Goal: Task Accomplishment & Management: Use online tool/utility

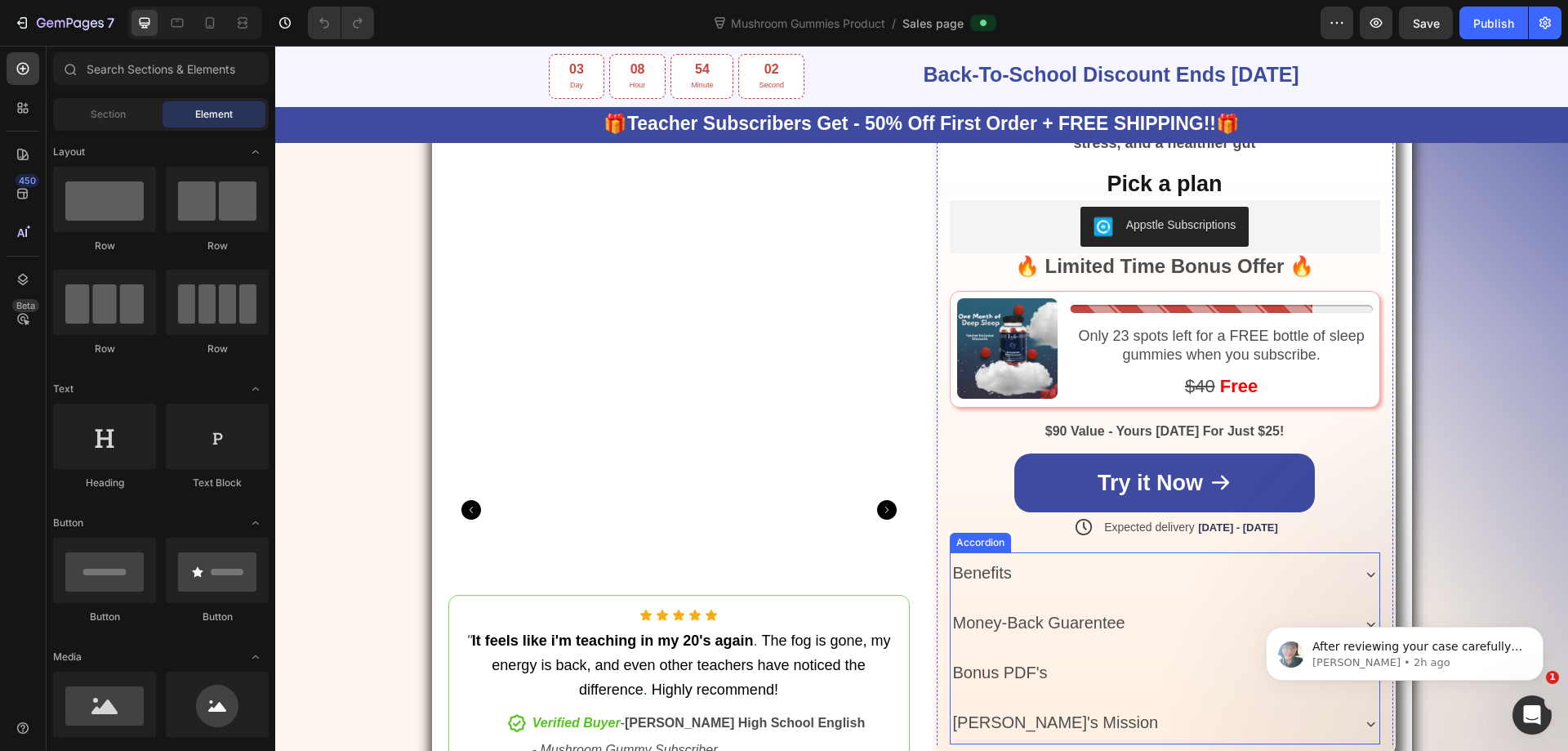
scroll to position [1129, 0]
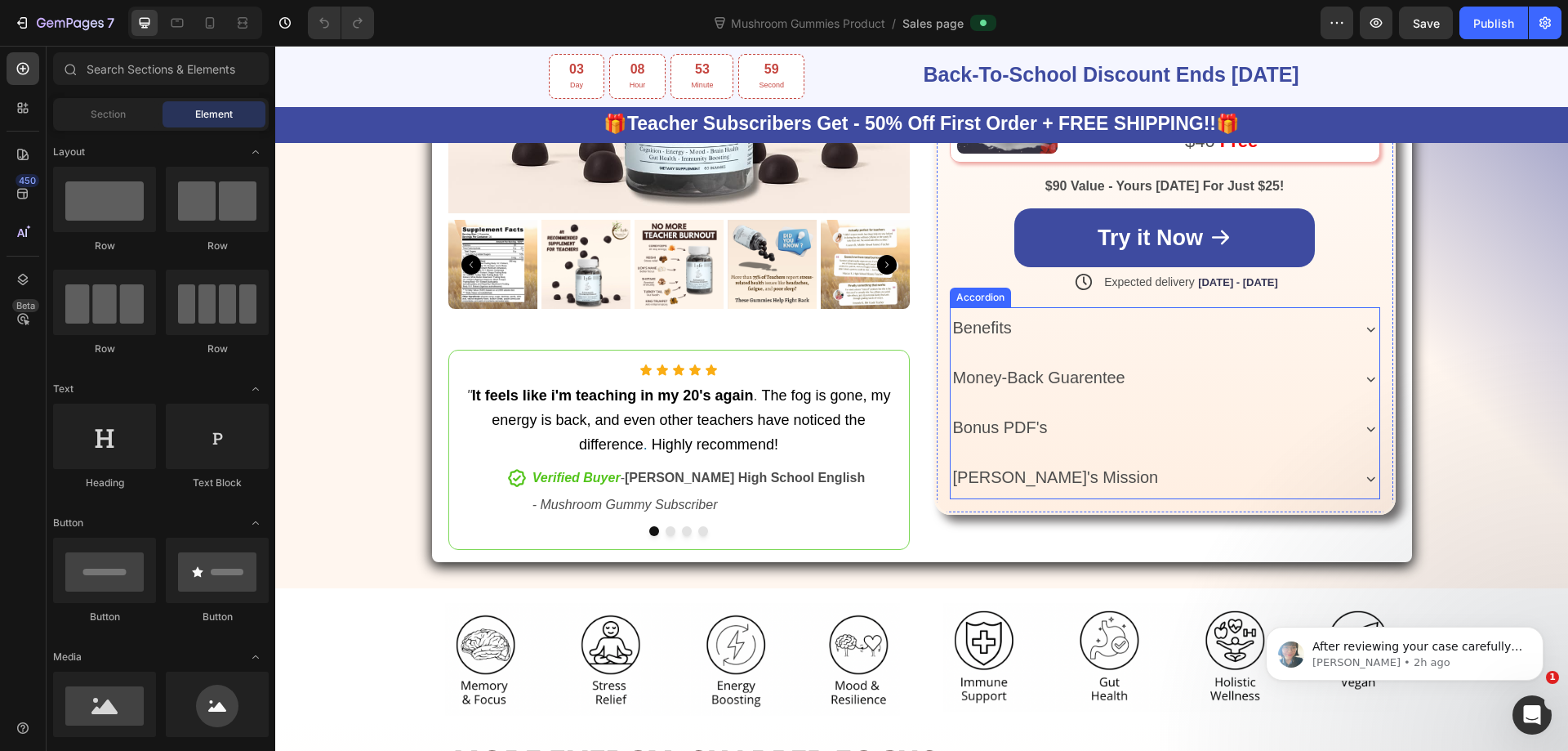
click at [1366, 479] on icon at bounding box center [1370, 478] width 8 height 5
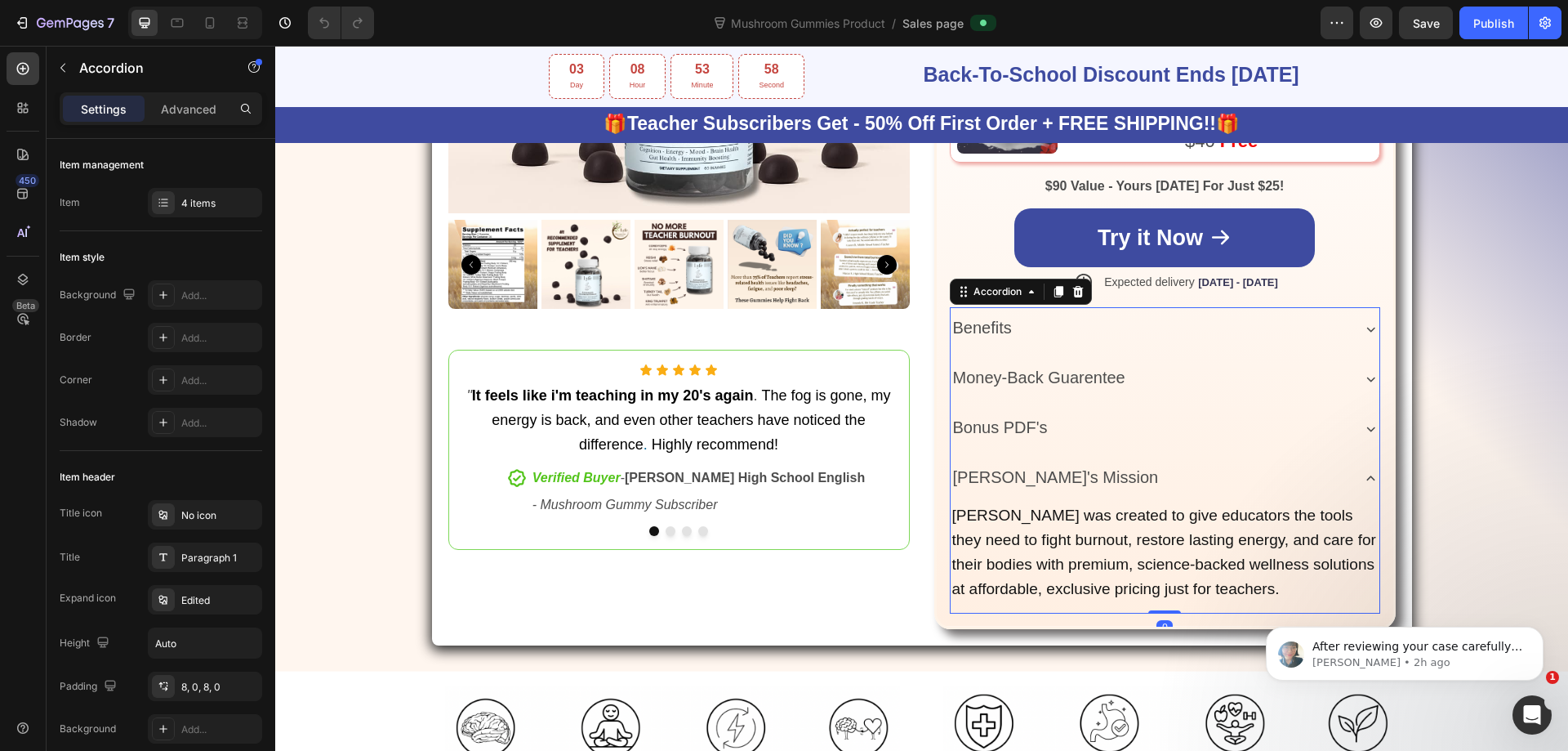
click at [1364, 425] on icon at bounding box center [1371, 428] width 18 height 18
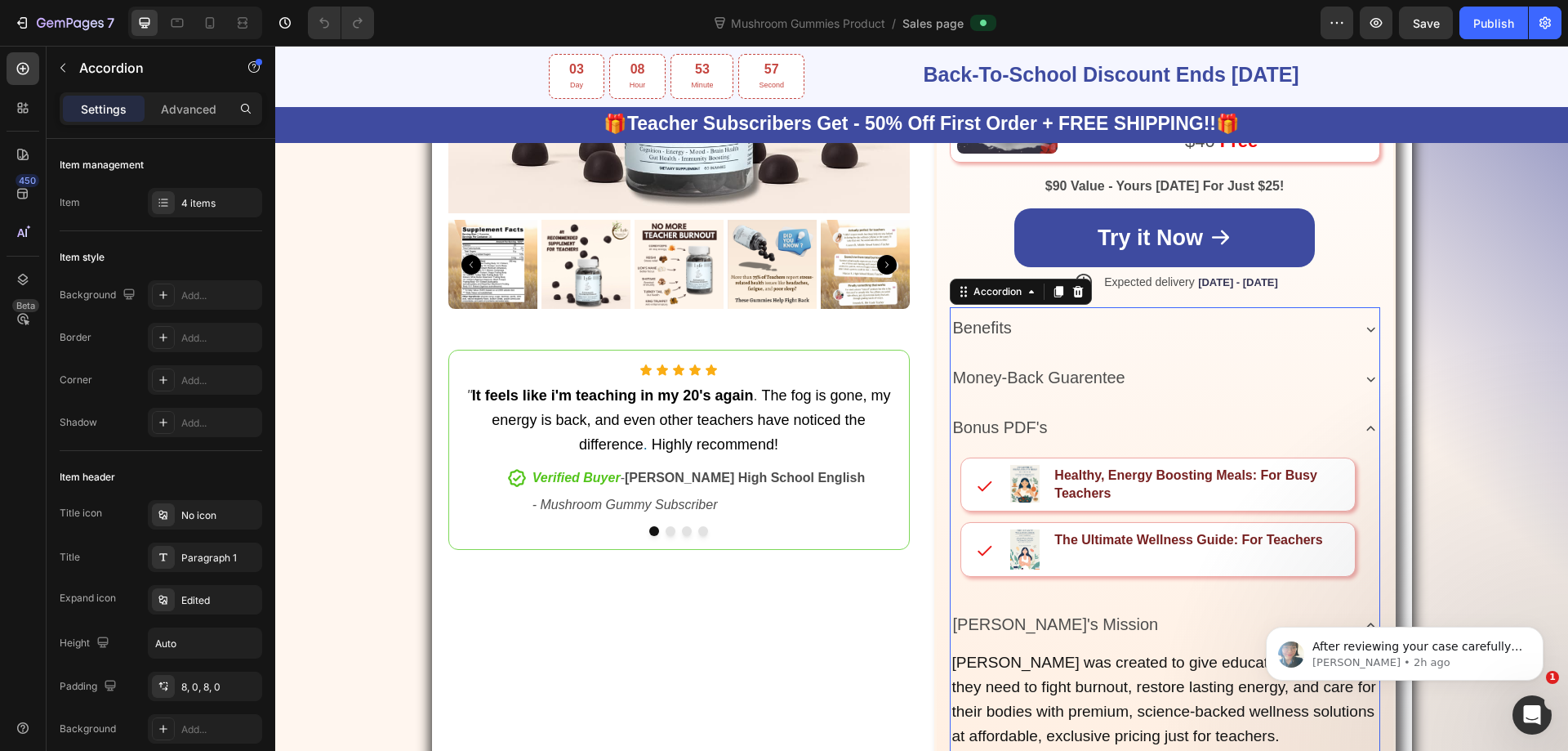
click at [1363, 381] on icon at bounding box center [1371, 378] width 18 height 18
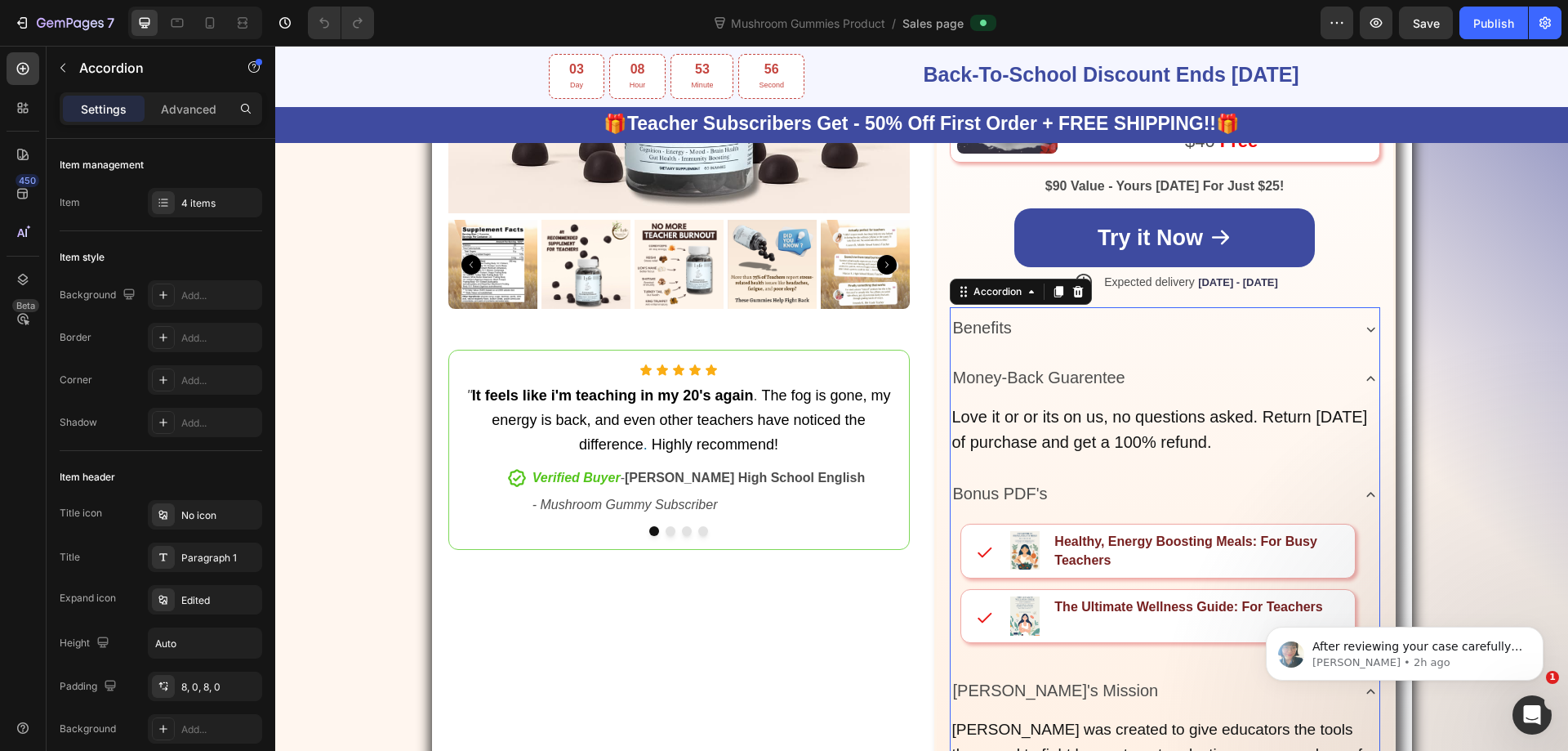
click at [1363, 330] on icon at bounding box center [1371, 328] width 18 height 18
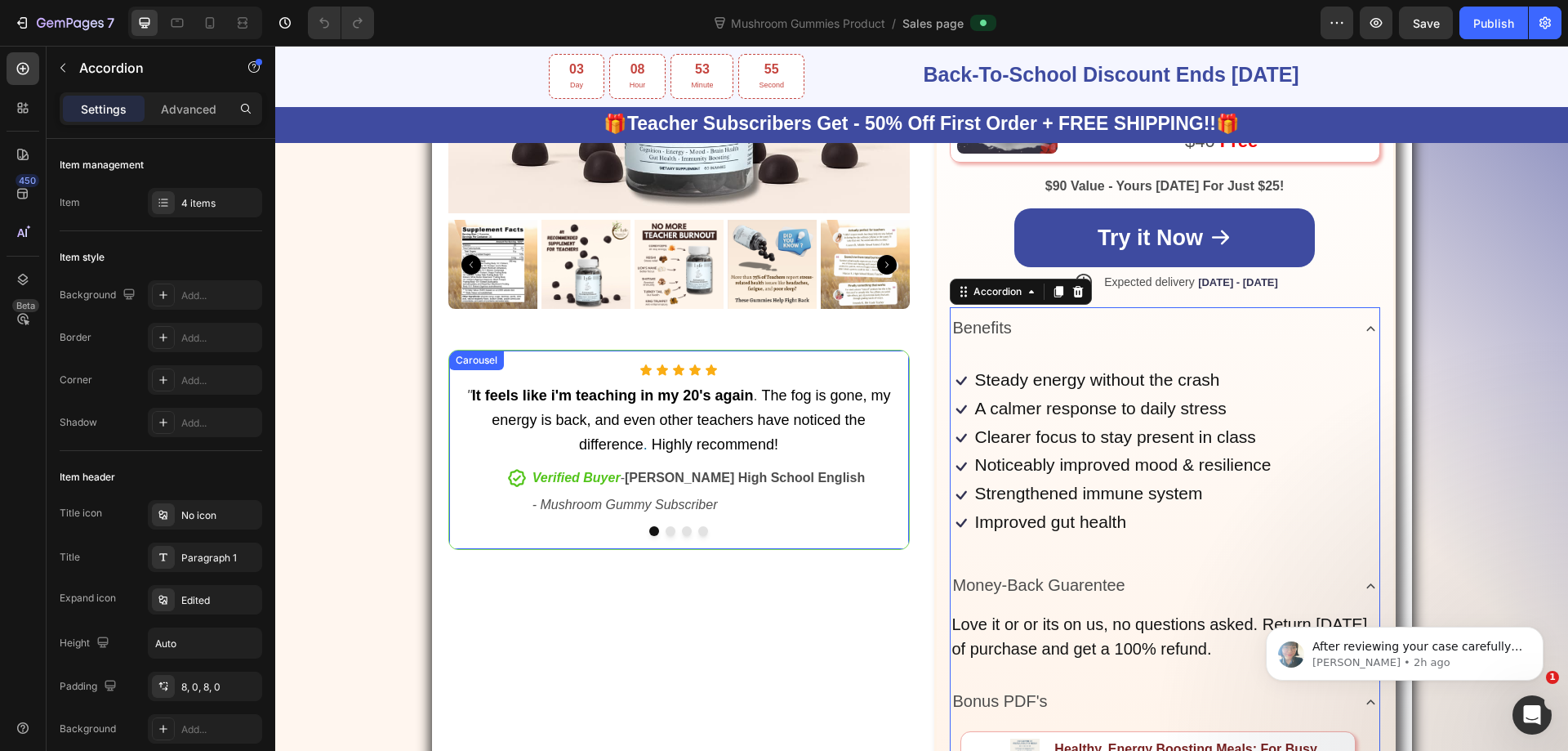
click at [666, 527] on button "Dot" at bounding box center [670, 531] width 10 height 10
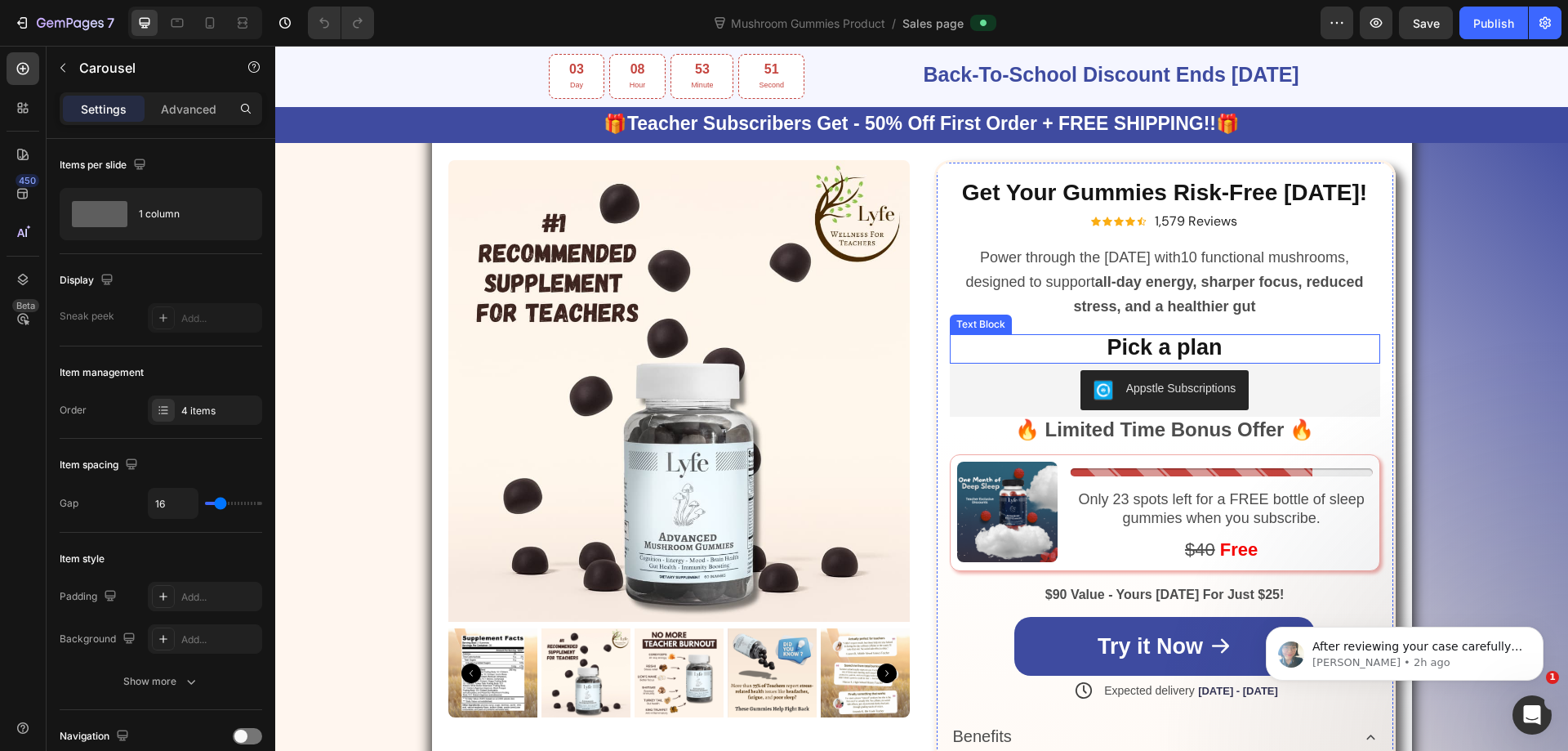
scroll to position [558, 0]
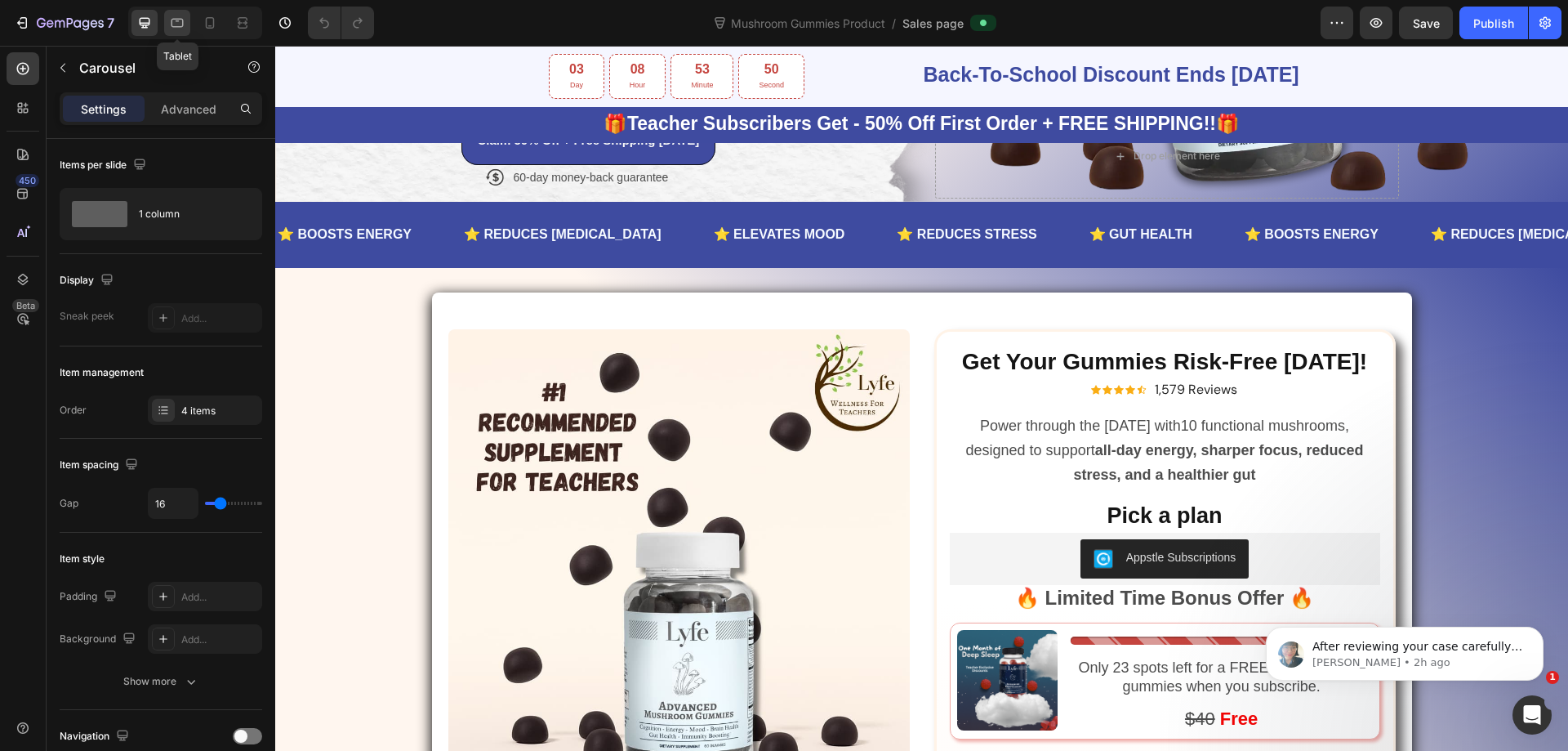
click at [179, 27] on icon at bounding box center [178, 23] width 12 height 9
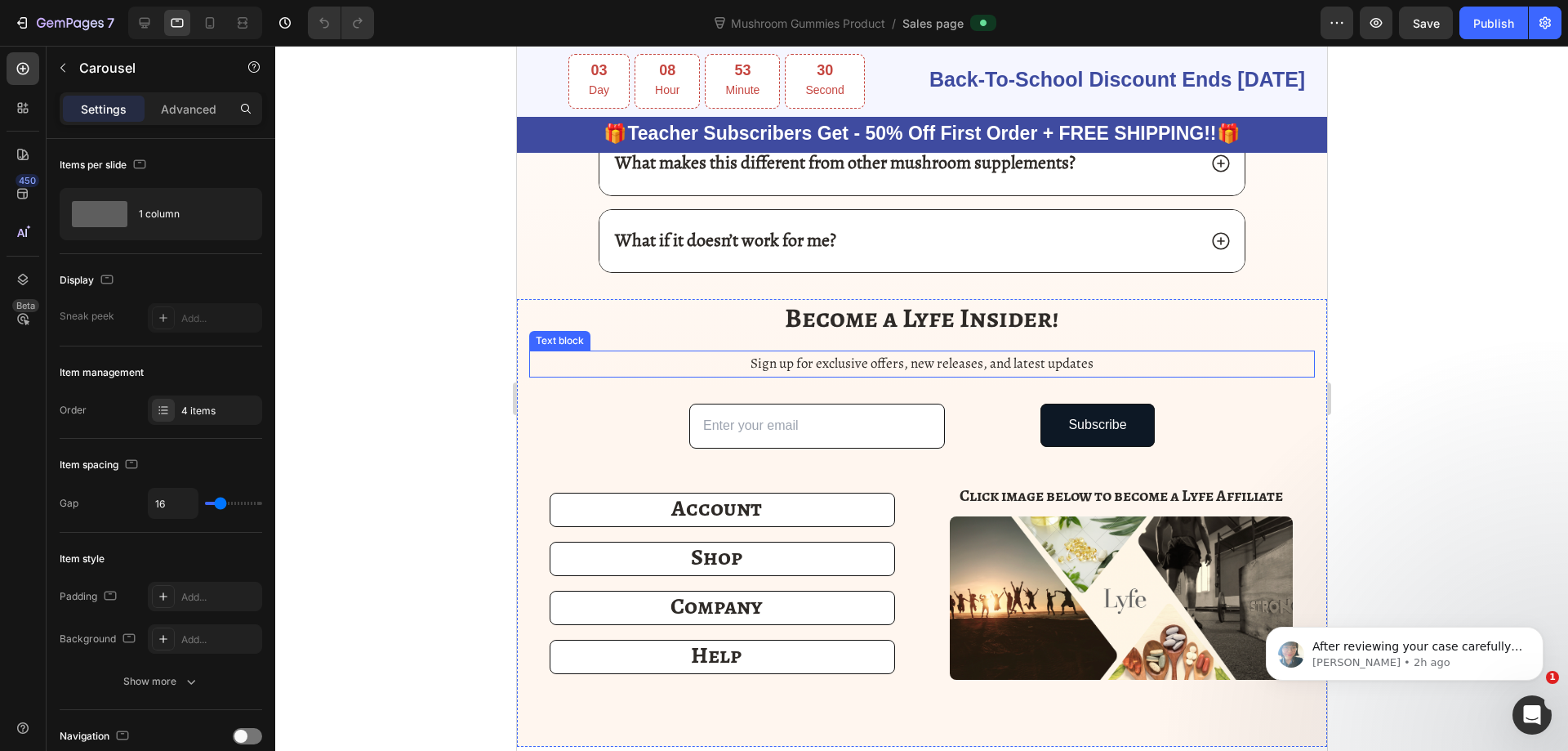
scroll to position [7526, 0]
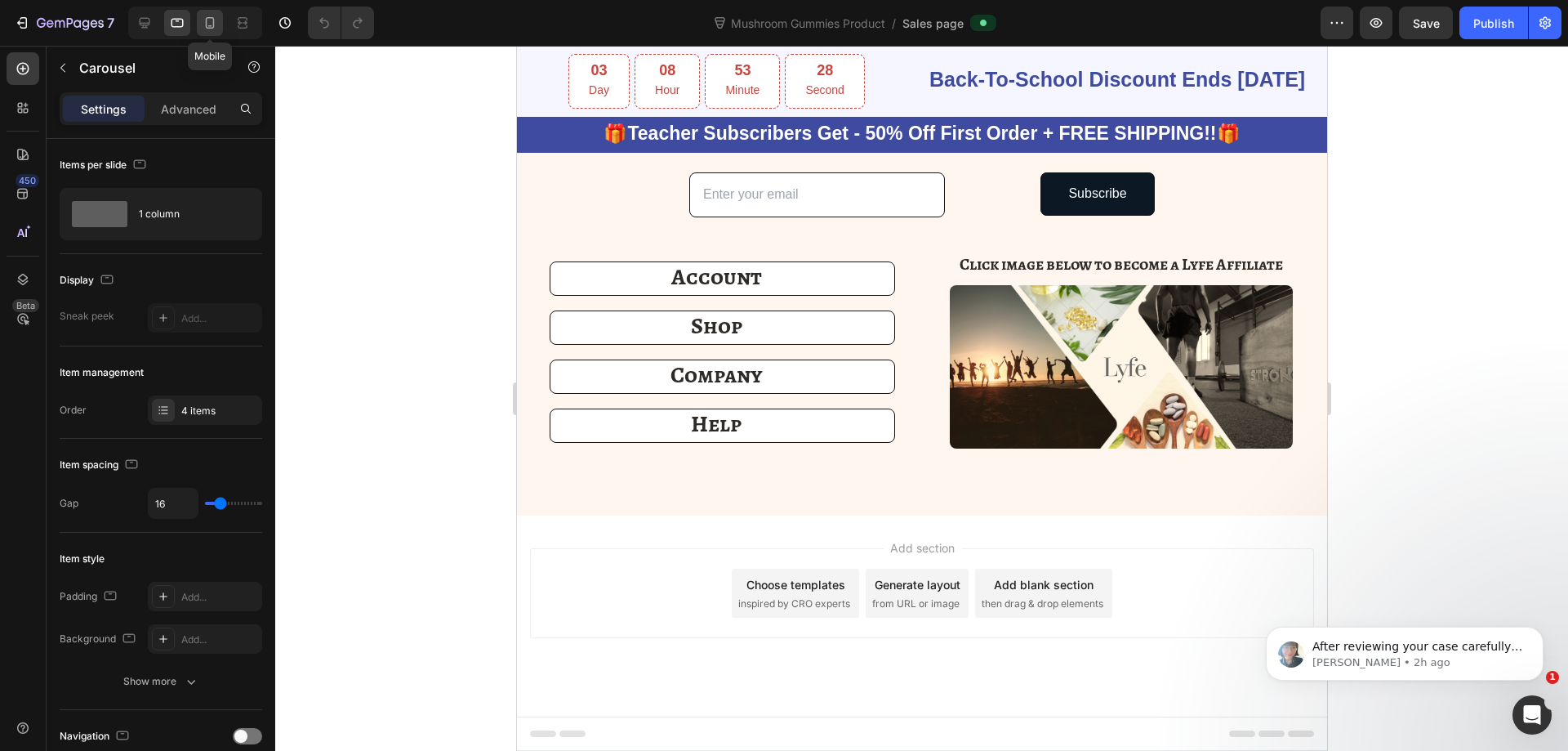
click at [212, 24] on icon at bounding box center [210, 23] width 17 height 17
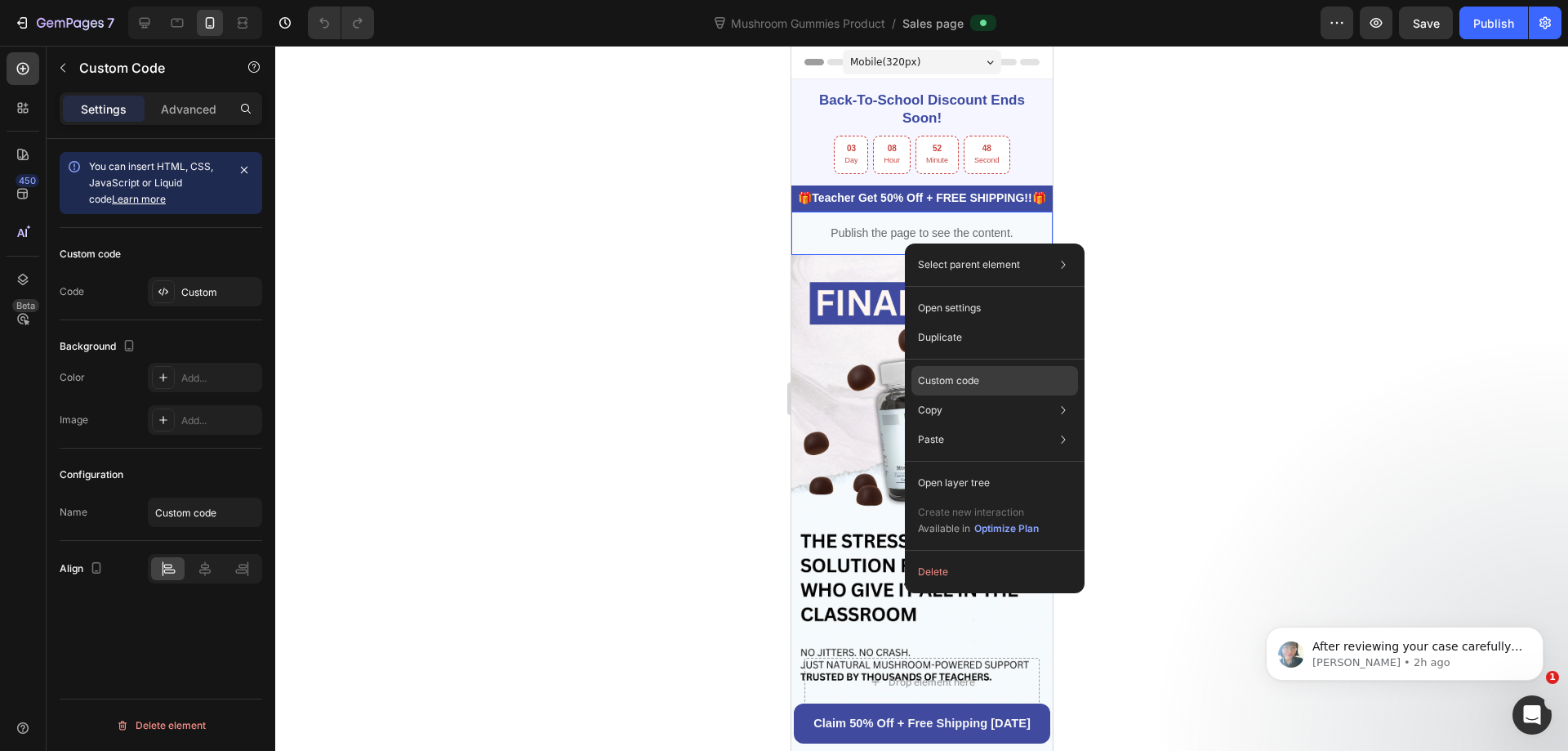
click at [950, 380] on p "Custom code" at bounding box center [949, 381] width 61 height 15
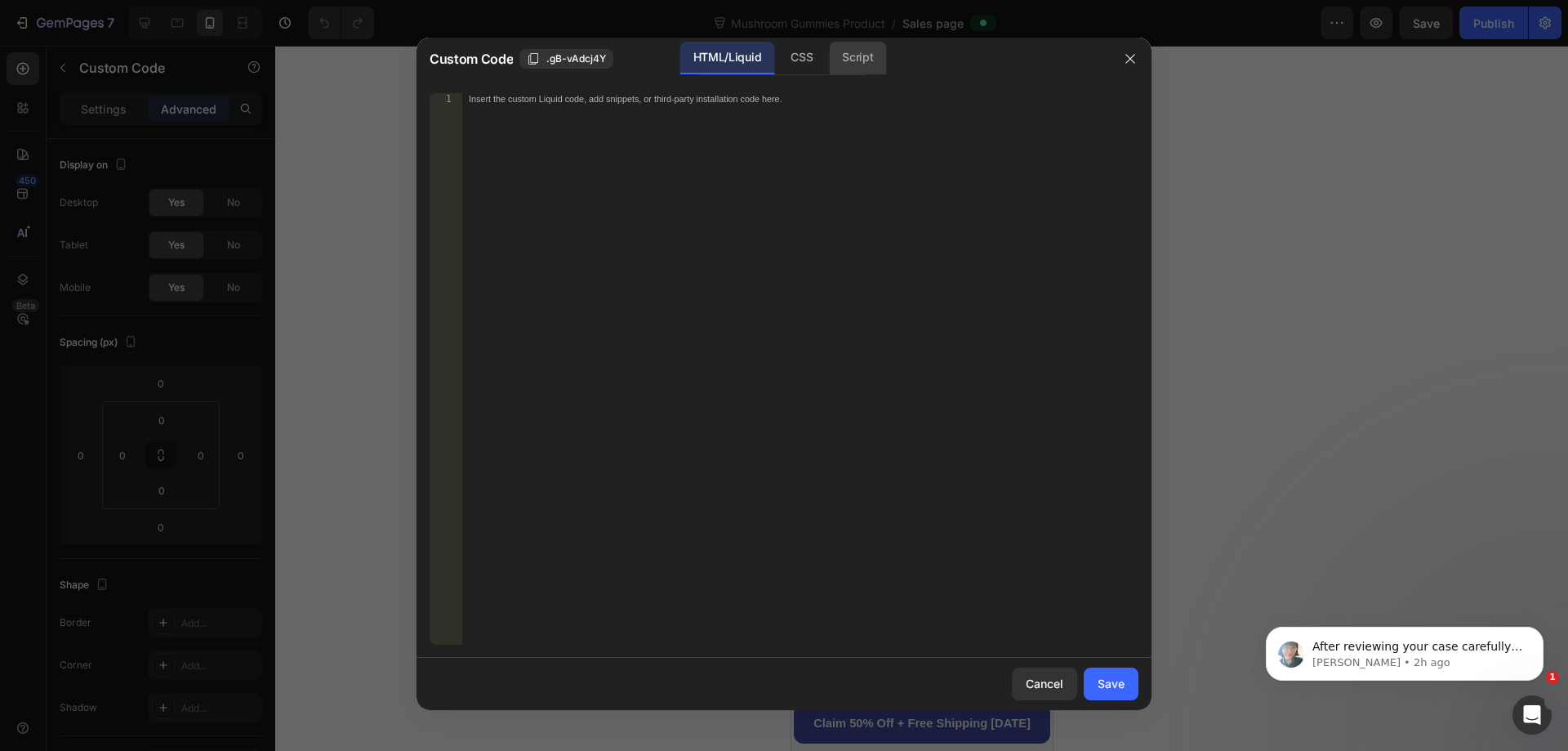
click at [803, 69] on div "CSS" at bounding box center [802, 57] width 48 height 32
click at [846, 55] on div "Script" at bounding box center [858, 57] width 57 height 32
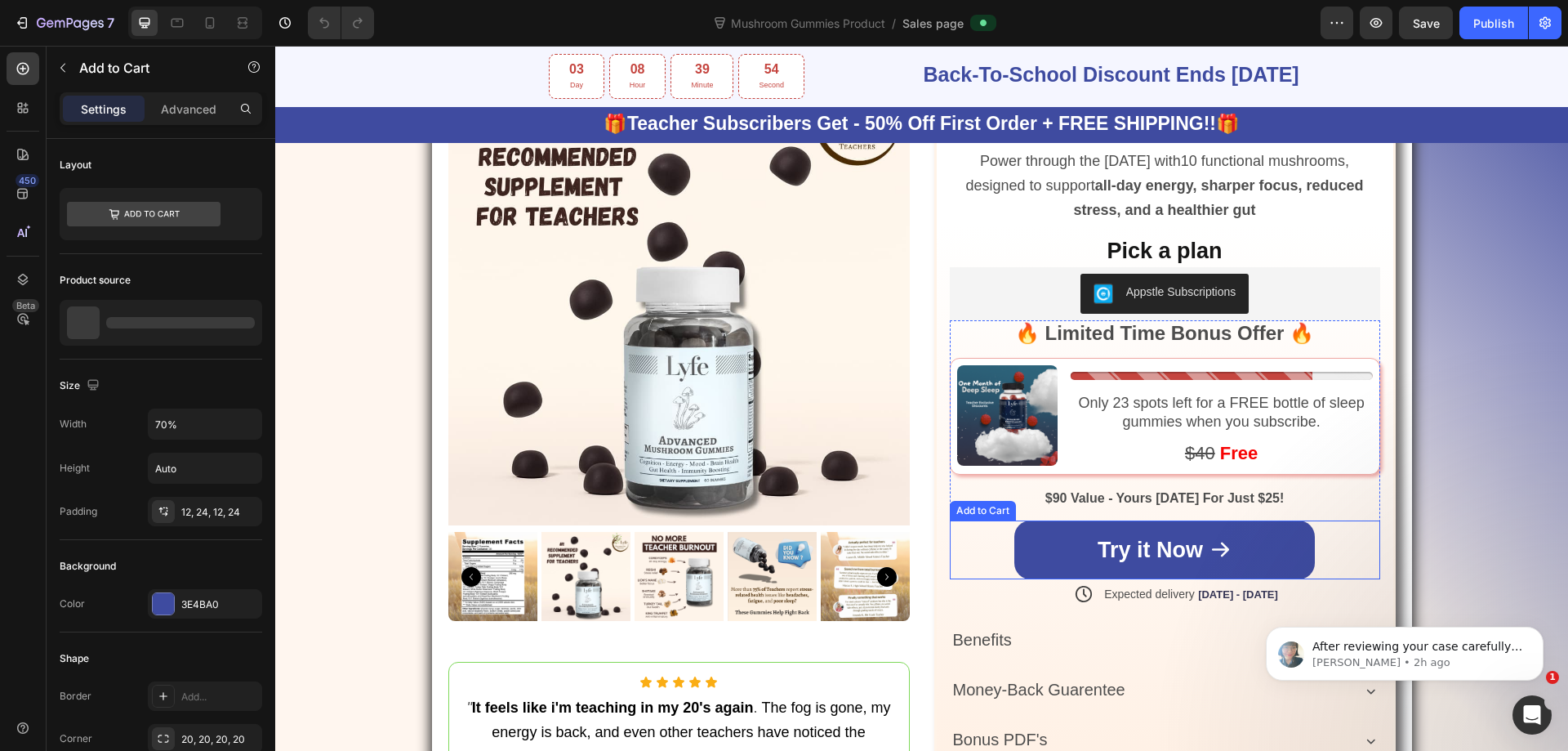
drag, startPoint x: 998, startPoint y: 544, endPoint x: 377, endPoint y: 562, distance: 621.3
click at [997, 544] on div "Try it Now Add to Cart" at bounding box center [1166, 550] width 431 height 60
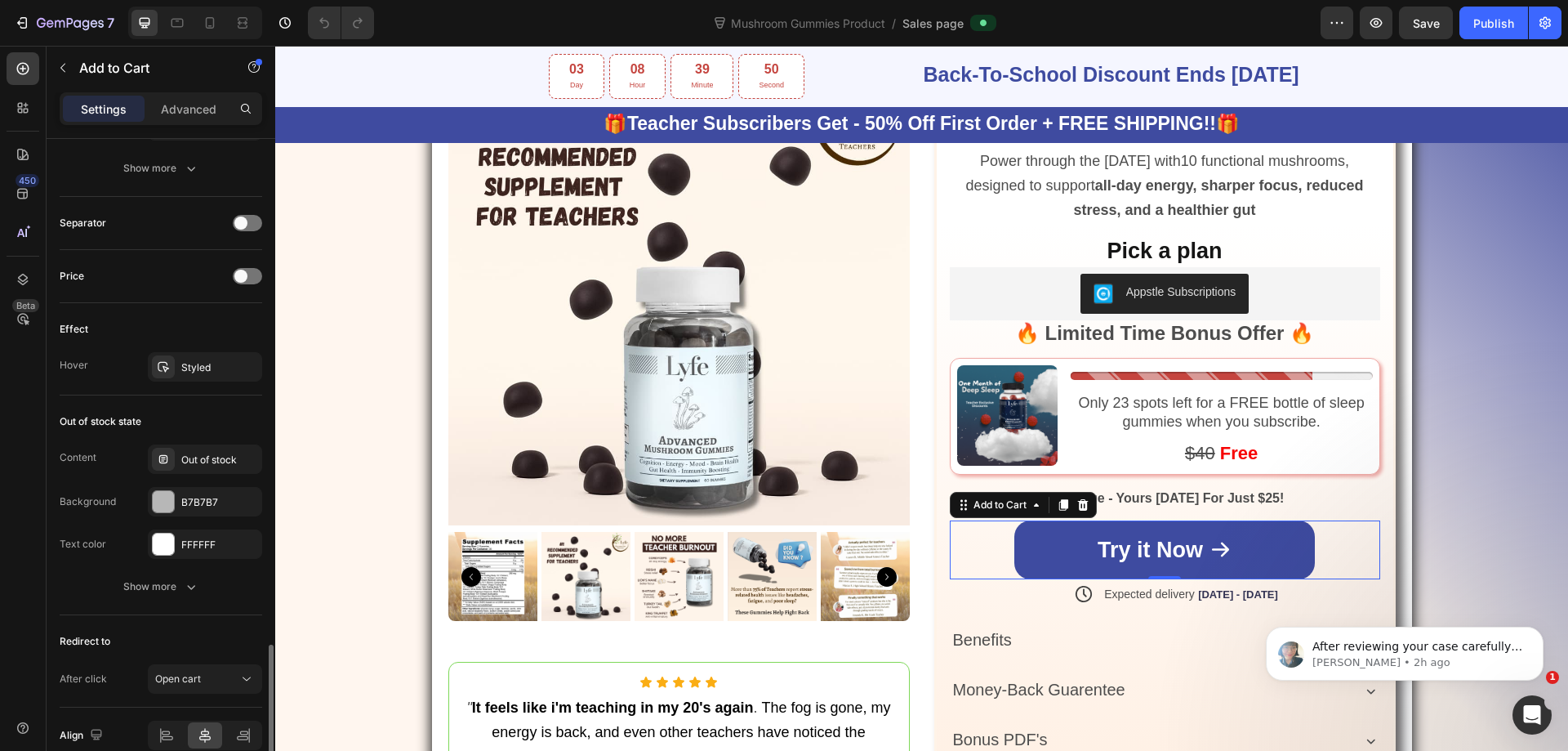
scroll to position [1222, 0]
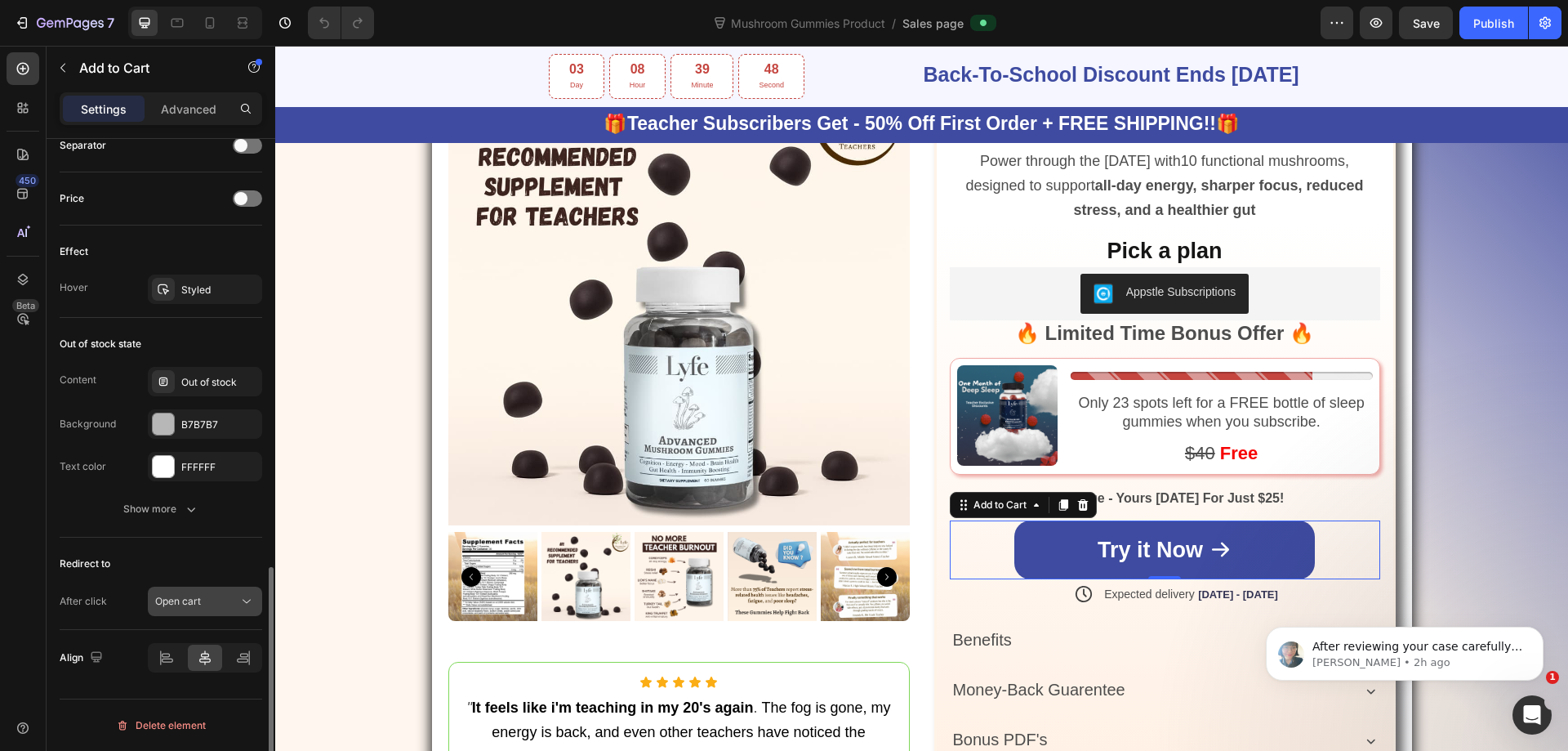
click at [246, 607] on icon at bounding box center [247, 601] width 17 height 17
